Goal: Navigation & Orientation: Find specific page/section

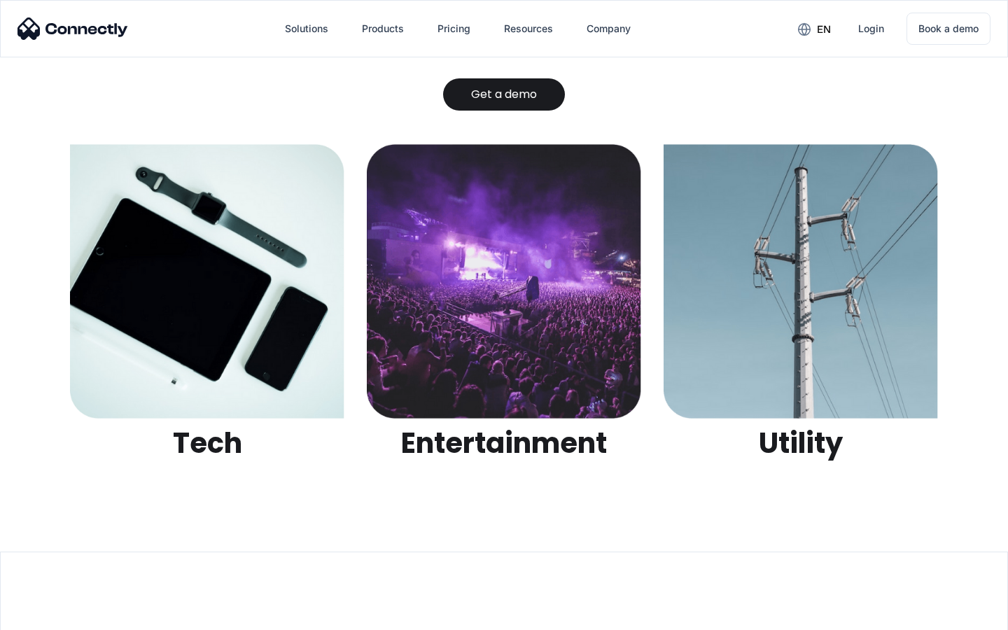
scroll to position [4417, 0]
